Goal: Task Accomplishment & Management: Manage account settings

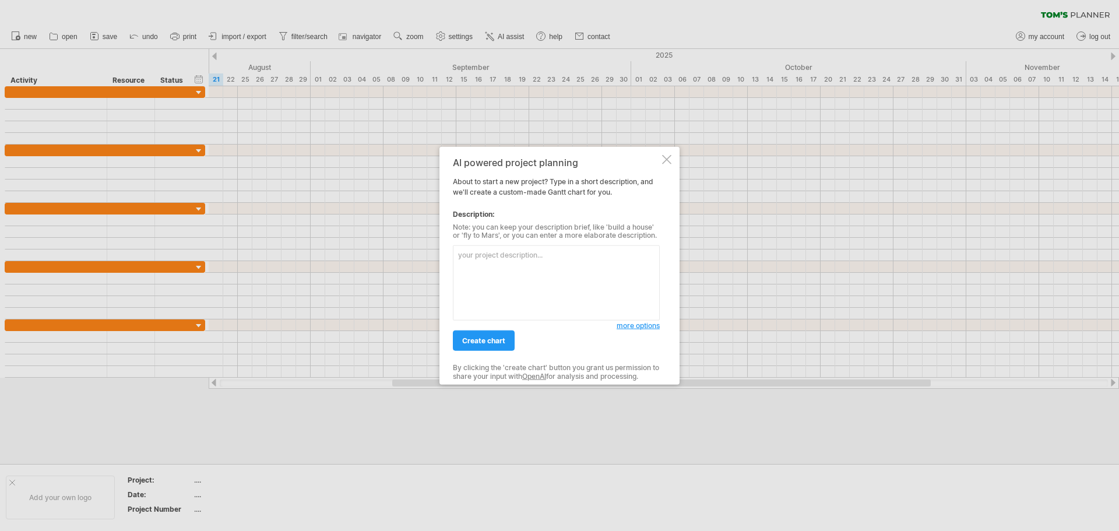
click at [665, 161] on div at bounding box center [666, 158] width 9 height 9
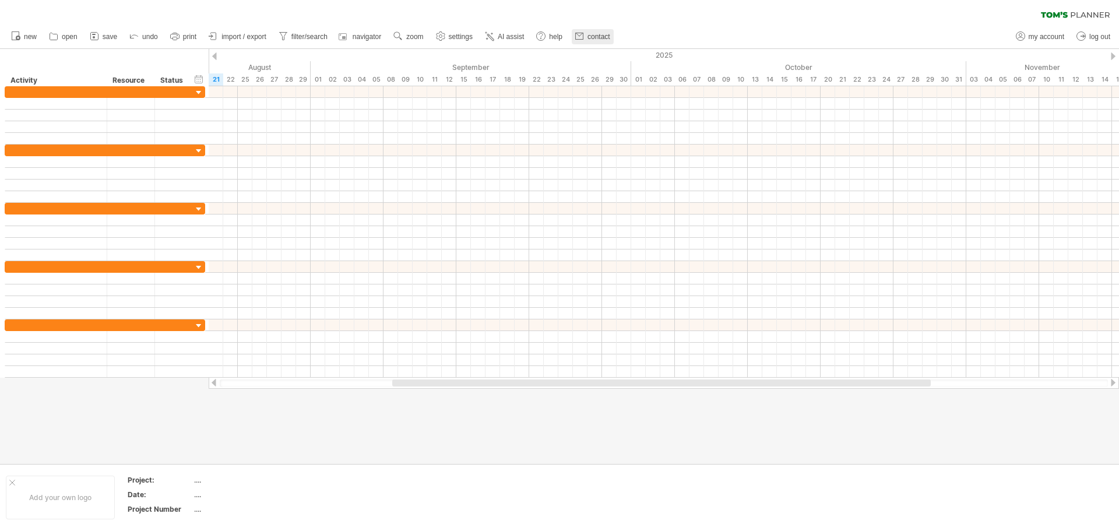
click at [604, 36] on span "contact" at bounding box center [598, 37] width 23 height 8
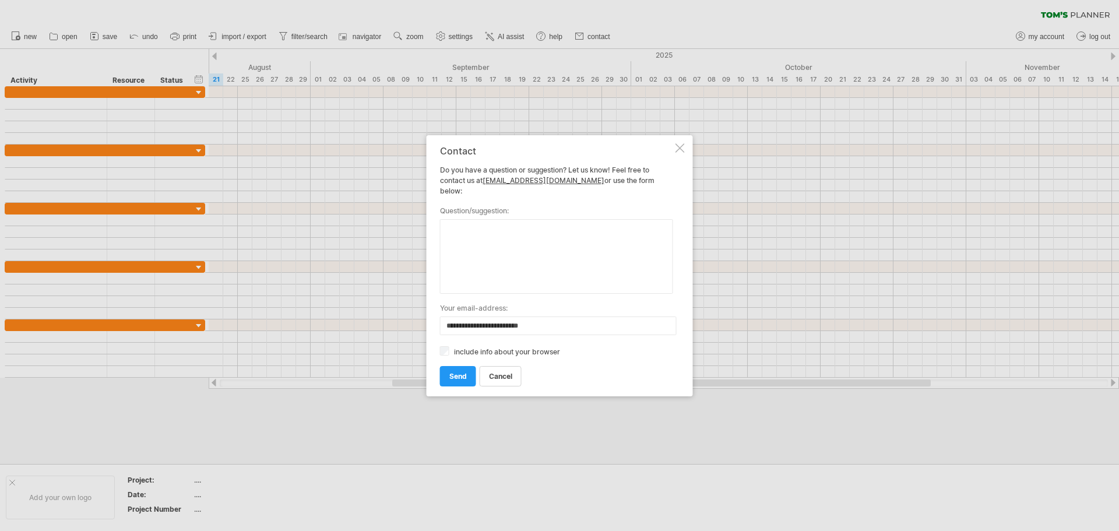
click at [676, 153] on div at bounding box center [679, 147] width 9 height 9
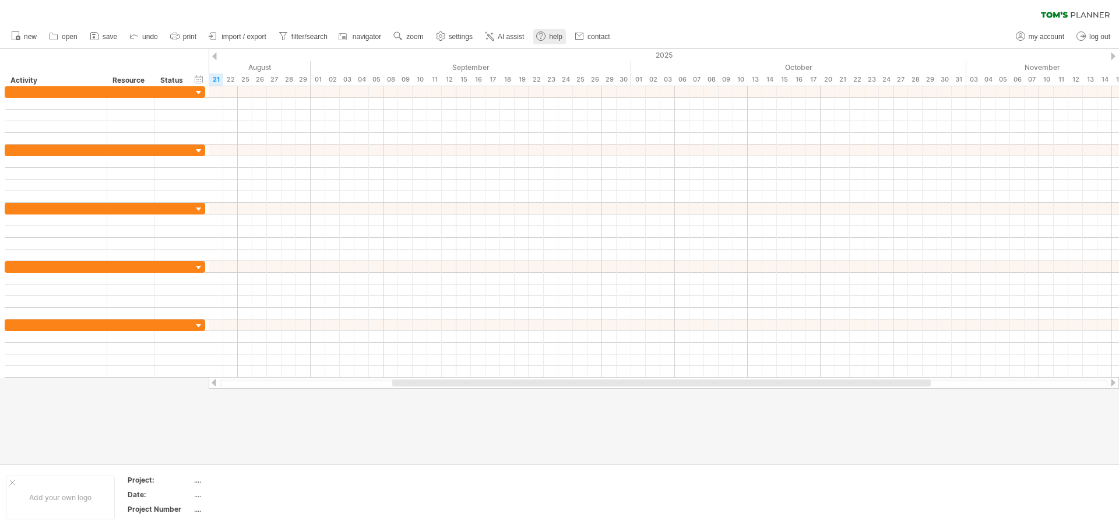
click at [542, 40] on use at bounding box center [541, 36] width 12 height 12
click at [1037, 35] on span "my account" at bounding box center [1046, 37] width 36 height 8
type input "**********"
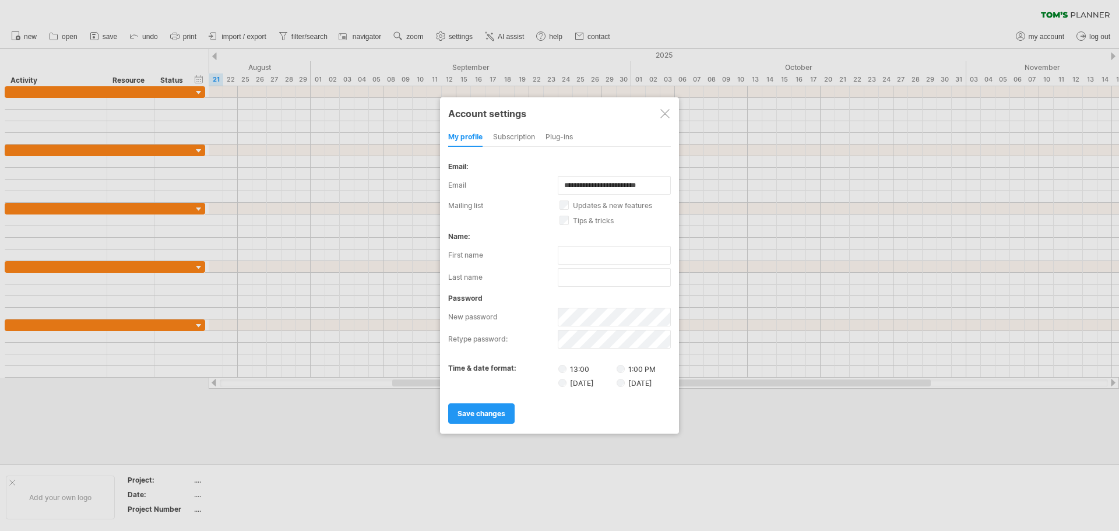
click at [551, 136] on div "Plug-ins" at bounding box center [558, 137] width 27 height 19
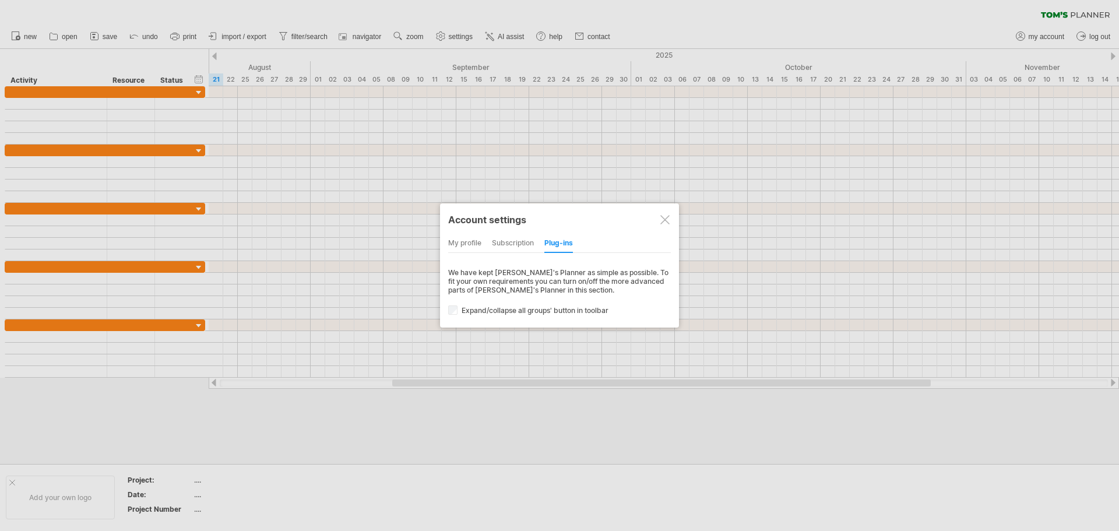
click at [495, 234] on div "Account settings my profile subscription Plug-ins subscription members charts W…" at bounding box center [559, 265] width 239 height 124
click at [508, 243] on div "subscription" at bounding box center [513, 243] width 42 height 19
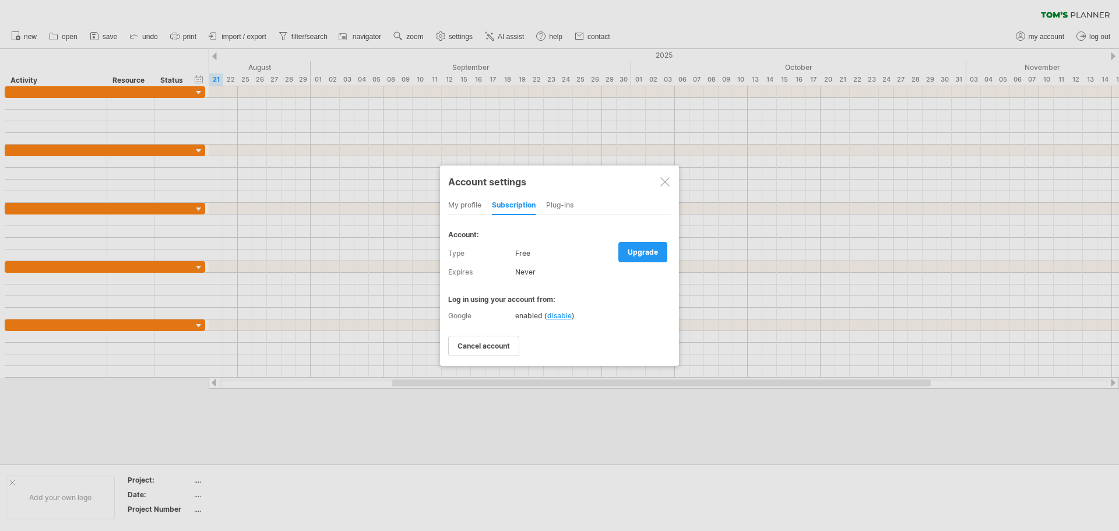
click at [463, 201] on div "my profile" at bounding box center [464, 205] width 33 height 19
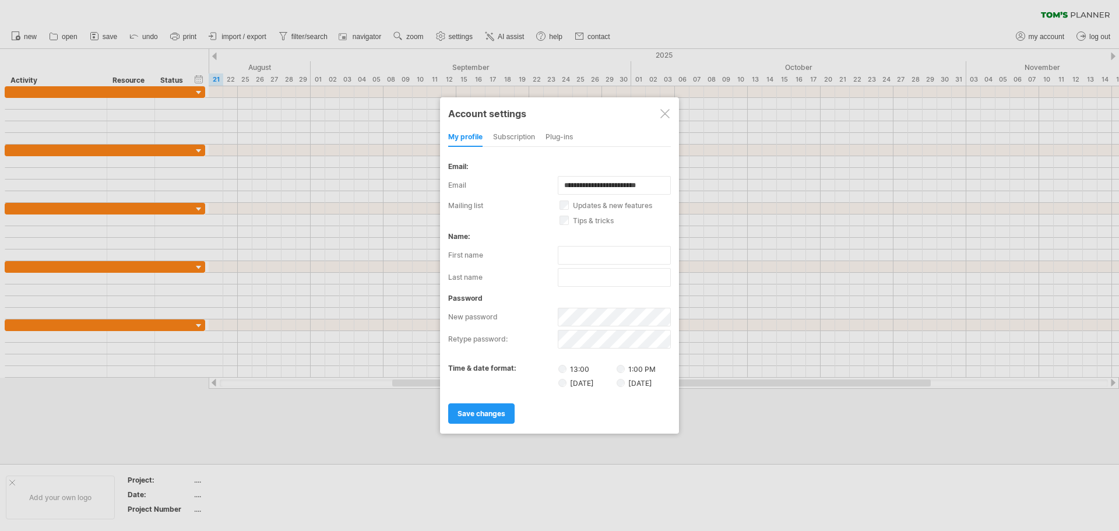
click at [666, 112] on div at bounding box center [664, 113] width 9 height 9
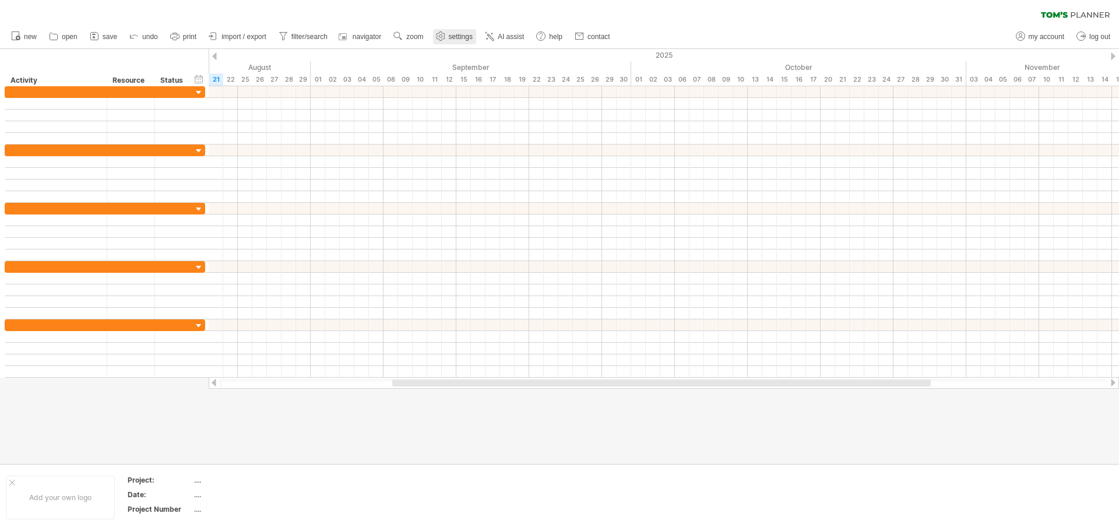
click at [467, 36] on span "settings" at bounding box center [461, 37] width 24 height 8
select select "*"
select select "**"
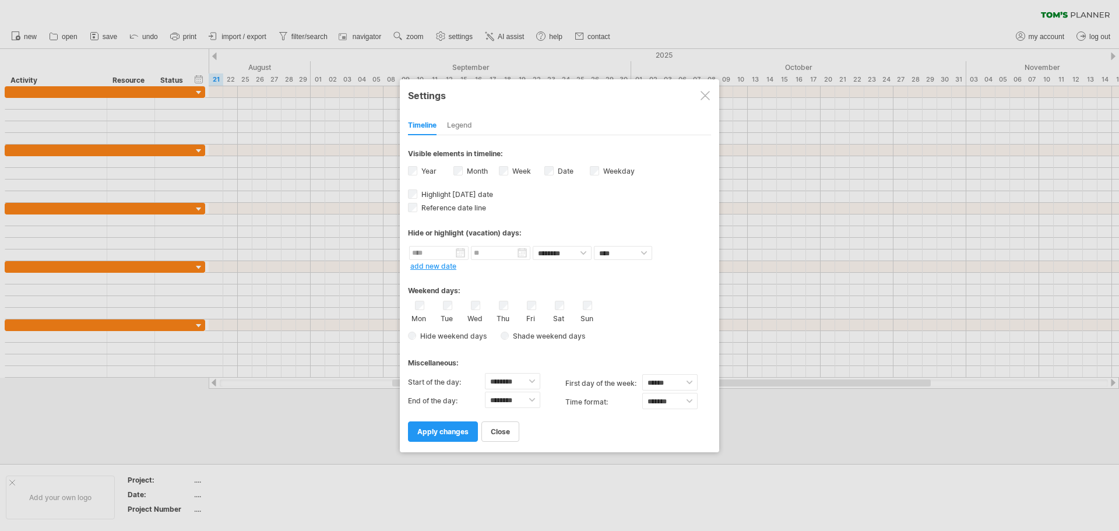
click at [464, 126] on div "Legend" at bounding box center [459, 126] width 25 height 19
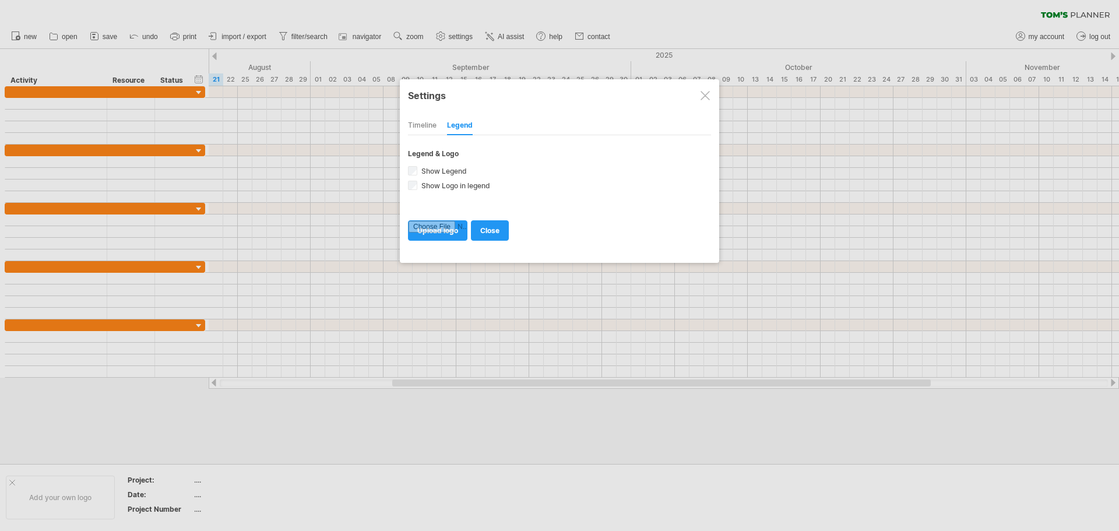
click at [426, 124] on div "Timeline" at bounding box center [422, 126] width 29 height 19
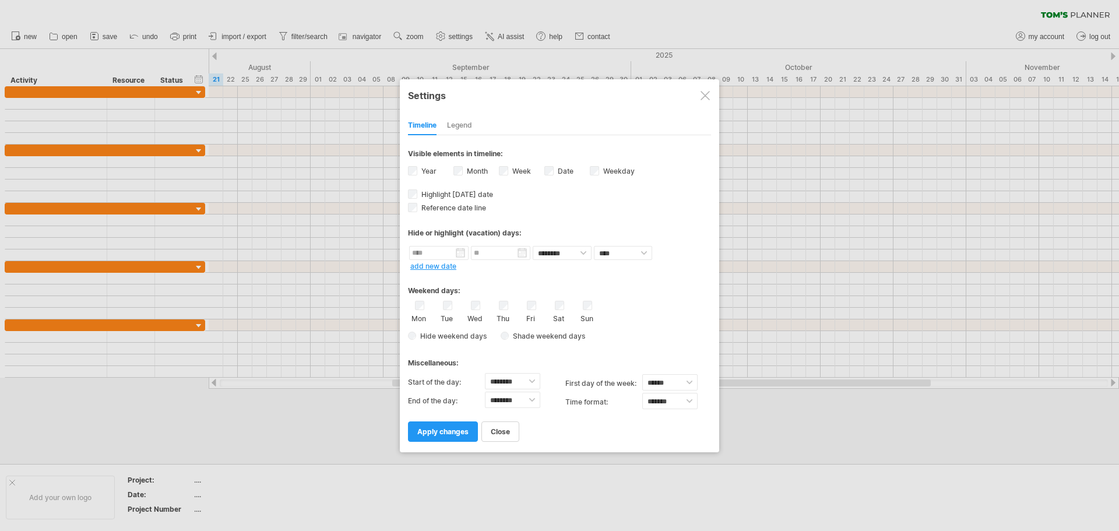
click at [704, 94] on div at bounding box center [704, 95] width 9 height 9
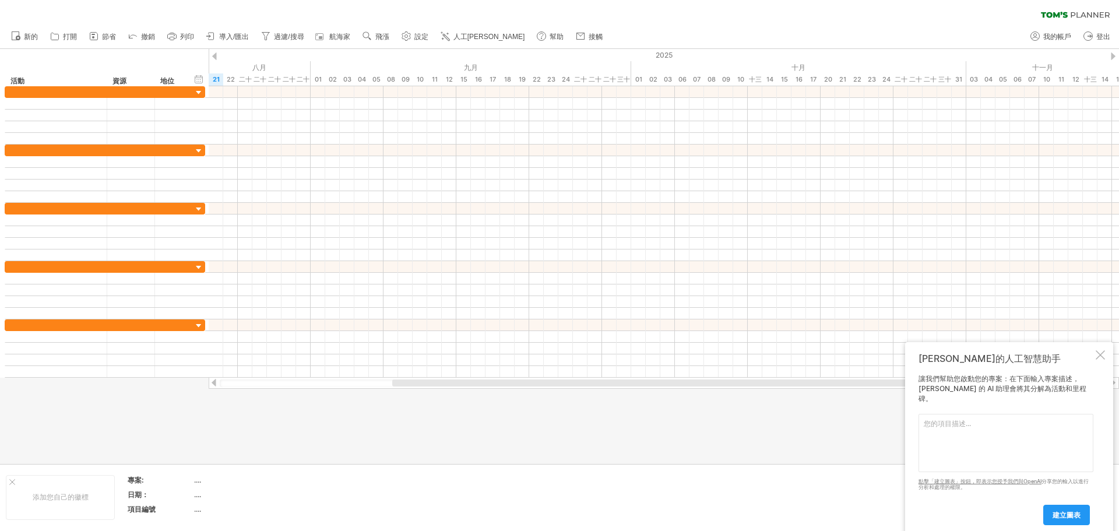
click at [704, 12] on div "清除過濾器 重新套用濾鏡" at bounding box center [559, 12] width 1119 height 24
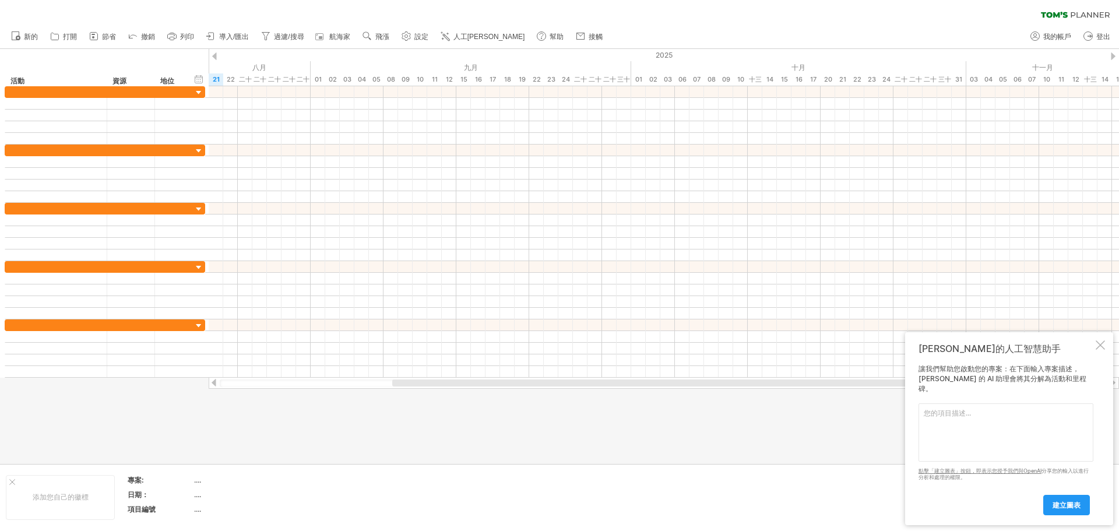
click at [1002, 432] on textarea at bounding box center [1005, 432] width 175 height 58
